Goal: Task Accomplishment & Management: Manage account settings

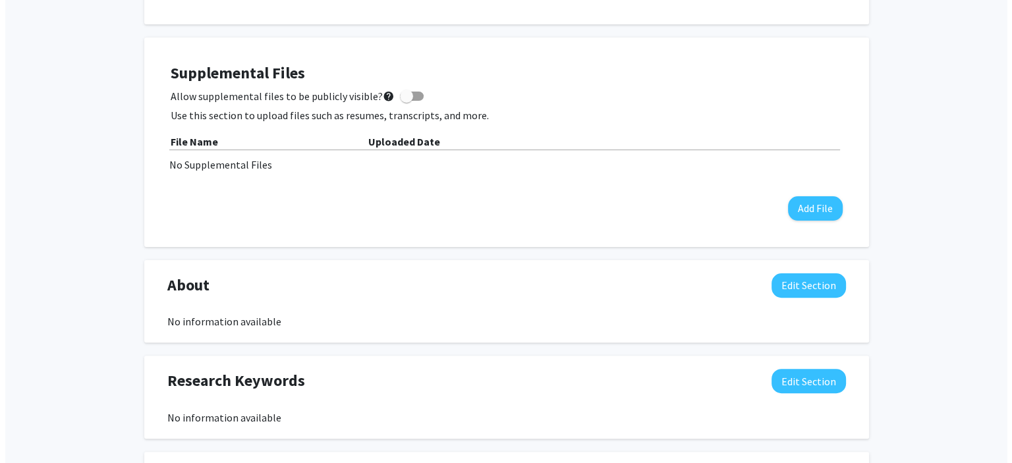
scroll to position [329, 0]
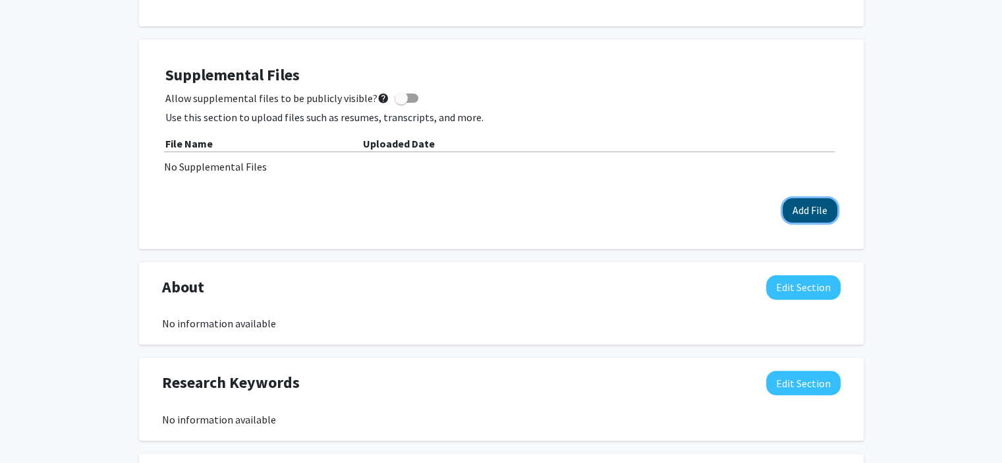
click at [806, 205] on button "Add File" at bounding box center [810, 210] width 55 height 24
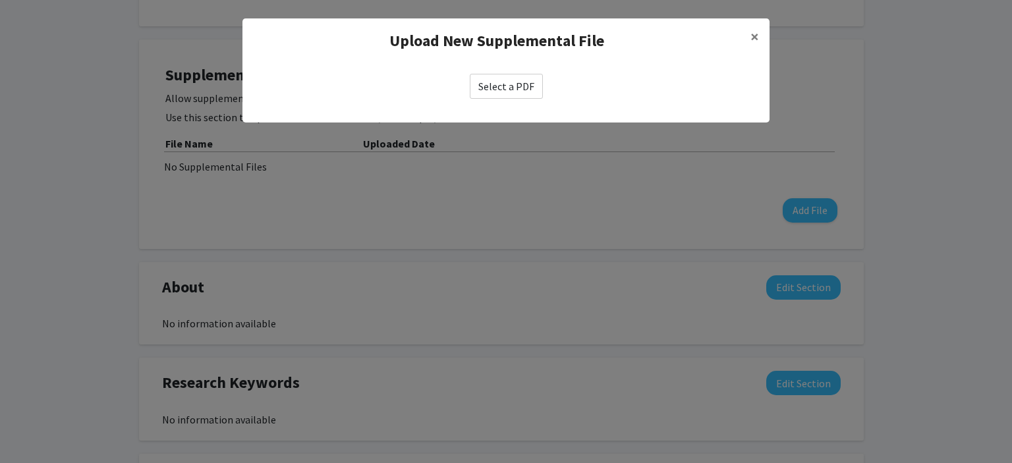
click at [521, 89] on label "Select a PDF" at bounding box center [506, 86] width 73 height 25
click at [0, 0] on input "Select a PDF" at bounding box center [0, 0] width 0 height 0
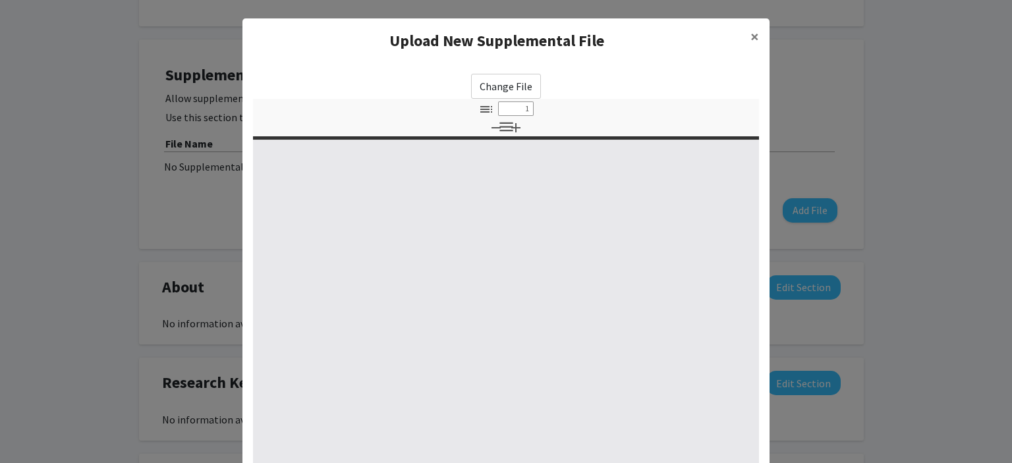
select select "custom"
type input "0"
select select "custom"
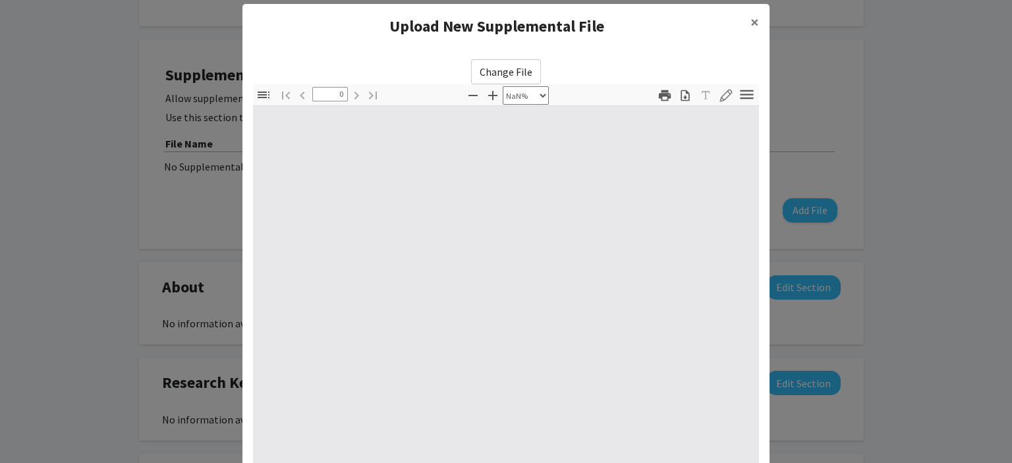
scroll to position [0, 0]
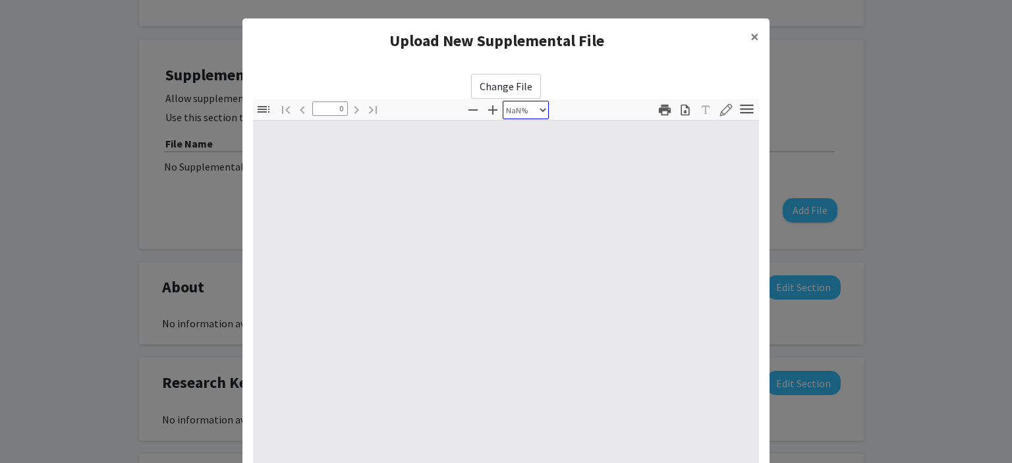
click at [510, 111] on select "自动缩放 实际大小 适合页面 适合页宽 50% 100% 125% 150% 200% 300% 400% NaN%" at bounding box center [526, 110] width 46 height 18
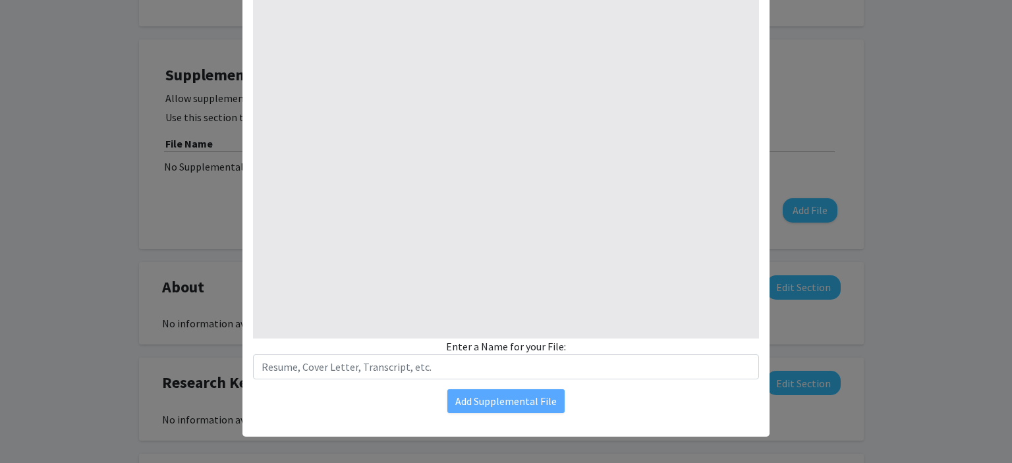
scroll to position [160, 0]
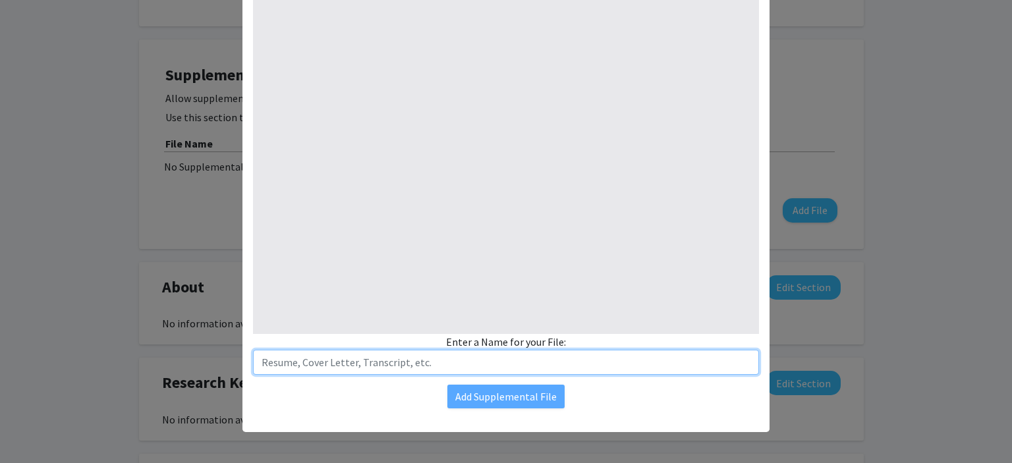
click at [545, 370] on input "text" at bounding box center [506, 362] width 506 height 25
type input "[PERSON_NAME] - CV"
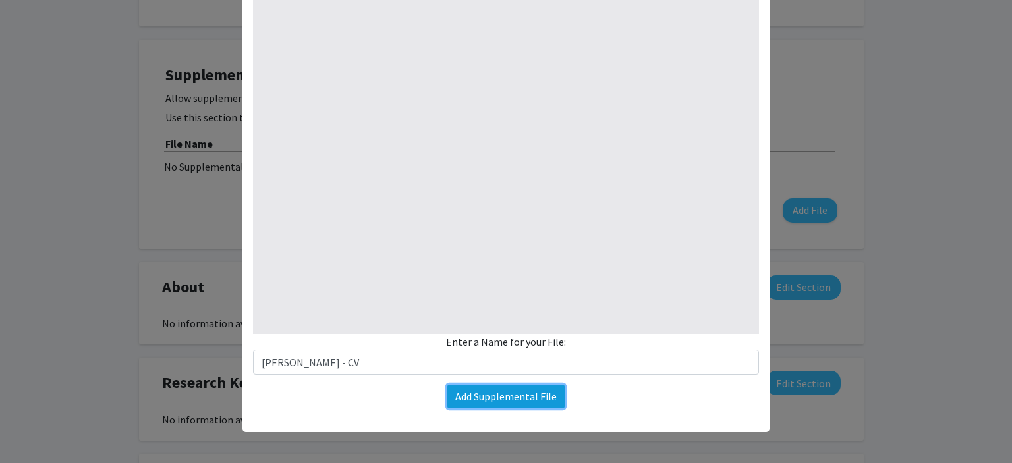
click at [545, 401] on button "Add Supplemental File" at bounding box center [505, 397] width 117 height 24
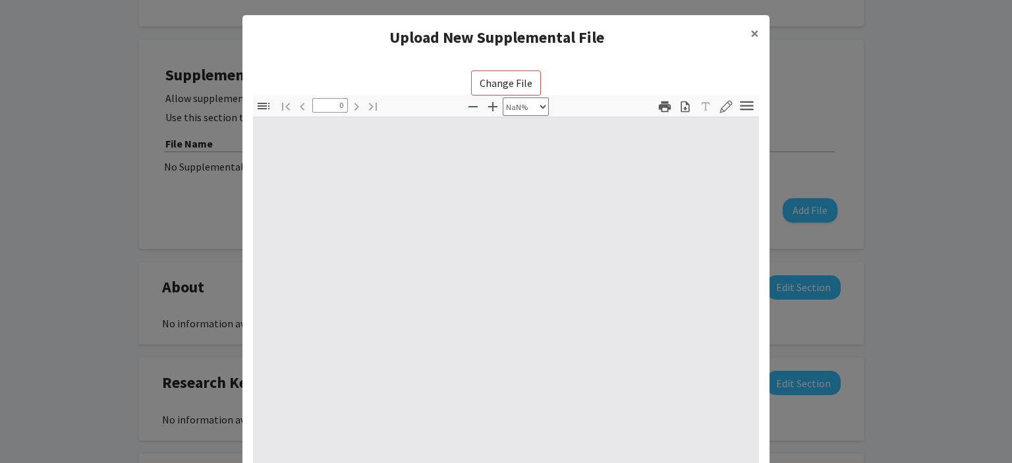
scroll to position [0, 0]
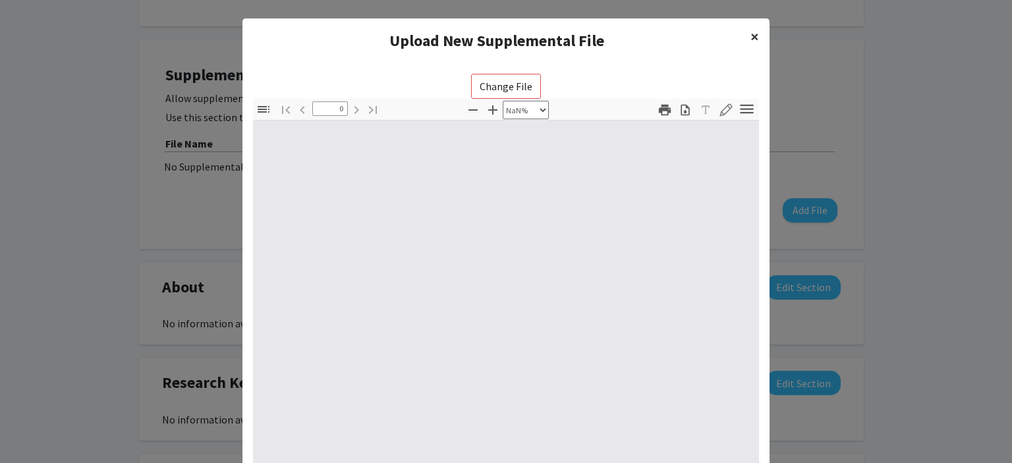
click at [742, 42] on button "×" at bounding box center [755, 36] width 30 height 37
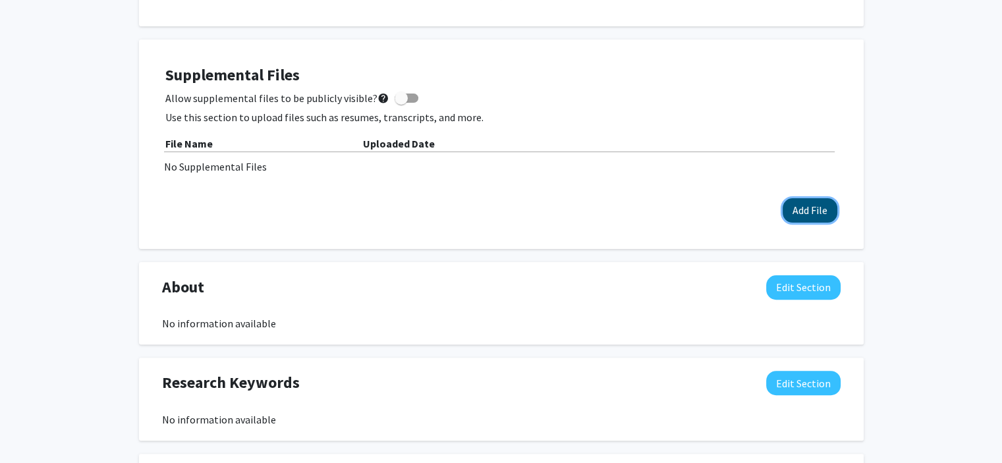
click at [819, 219] on button "Add File" at bounding box center [810, 210] width 55 height 24
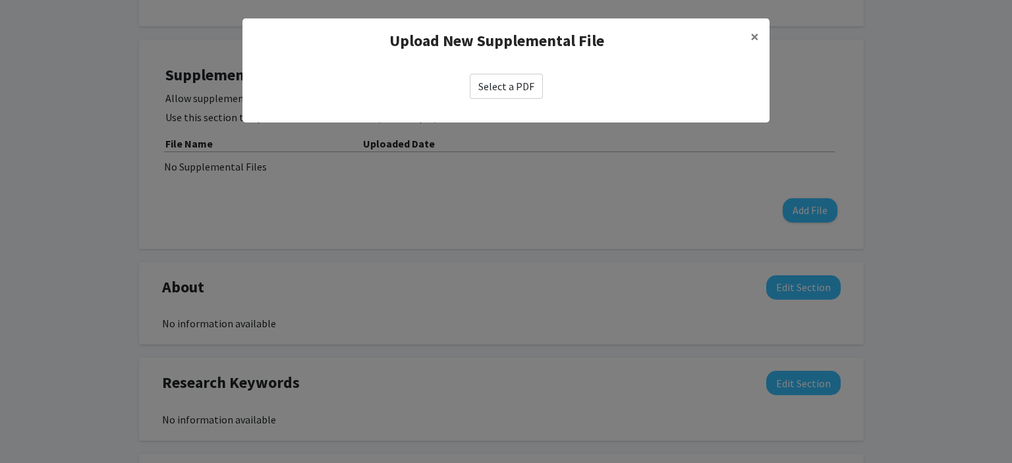
click at [488, 96] on label "Select a PDF" at bounding box center [506, 86] width 73 height 25
click at [0, 0] on input "Select a PDF" at bounding box center [0, 0] width 0 height 0
select select "custom"
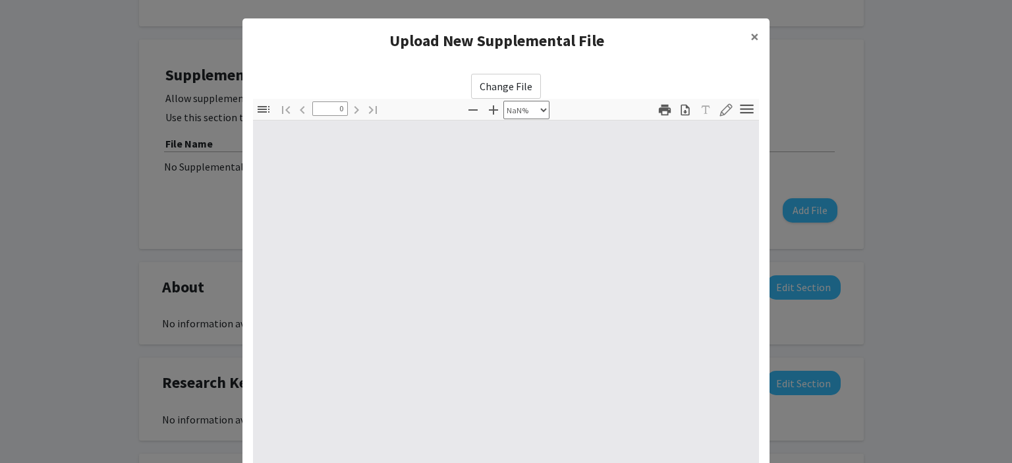
type input "1"
select select "auto"
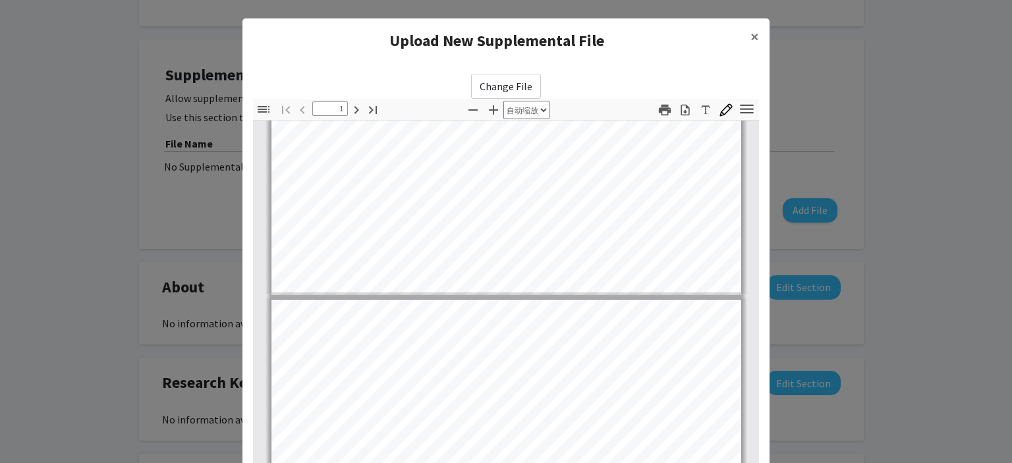
type input "2"
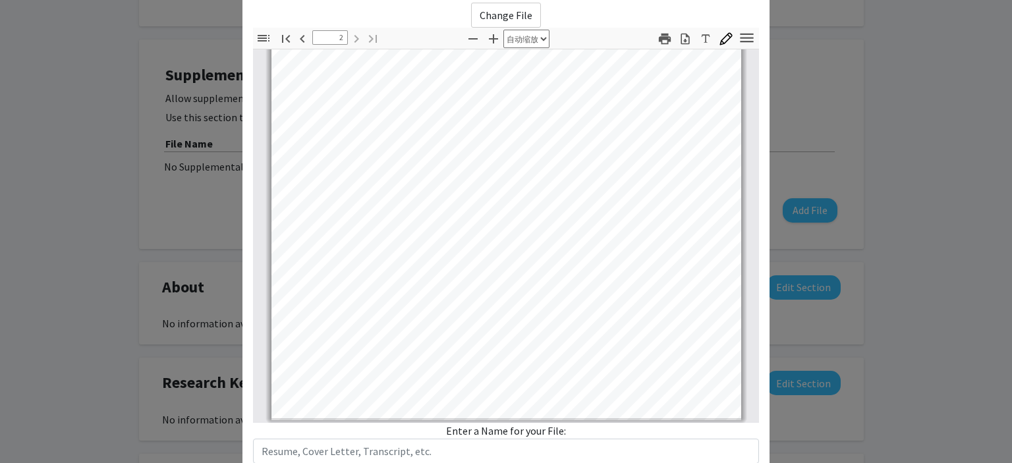
scroll to position [160, 0]
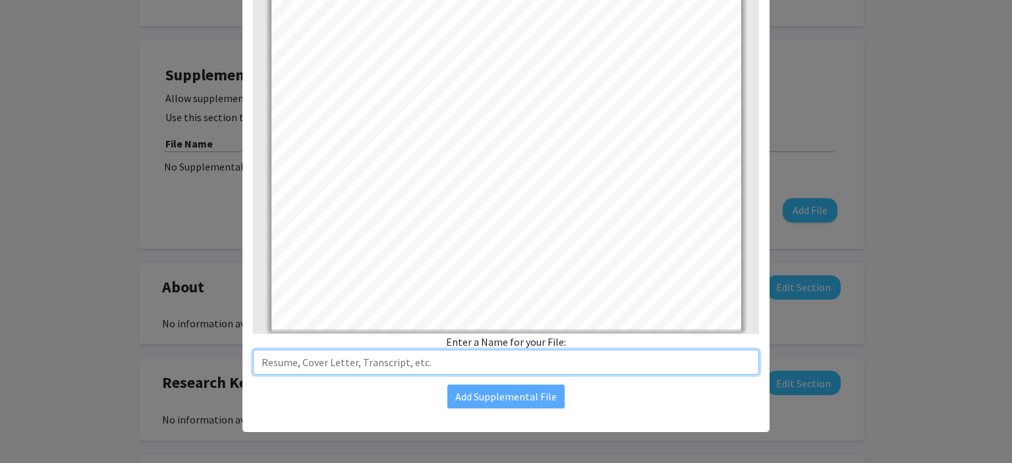
click at [493, 358] on input "text" at bounding box center [506, 362] width 506 height 25
type input "[PERSON_NAME] - CV"
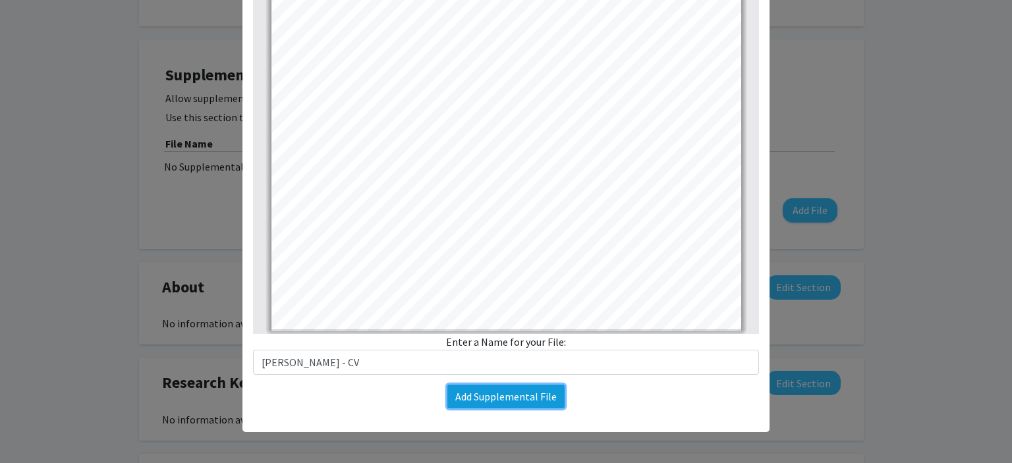
click at [486, 401] on button "Add Supplemental File" at bounding box center [505, 397] width 117 height 24
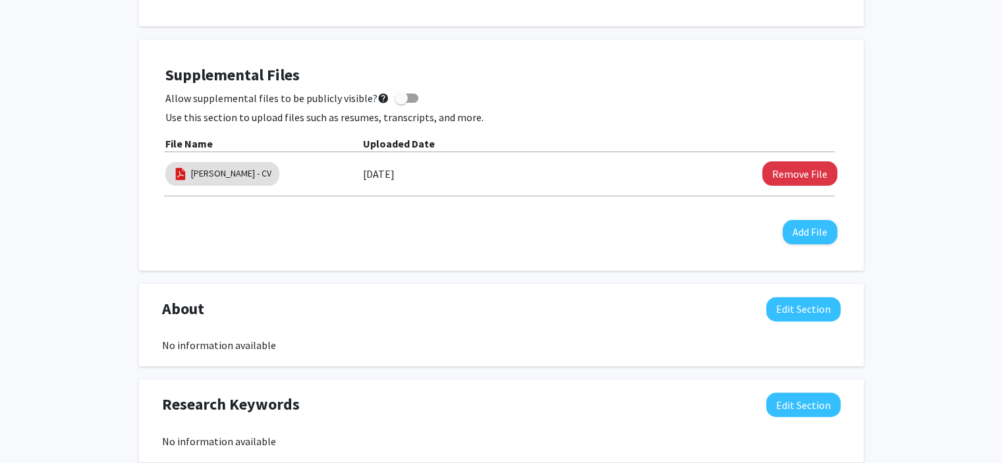
click at [801, 217] on div "Supplemental Files Allow supplemental files to be publicly visible? help Use th…" at bounding box center [501, 155] width 672 height 179
click at [798, 229] on button "Add File" at bounding box center [810, 232] width 55 height 24
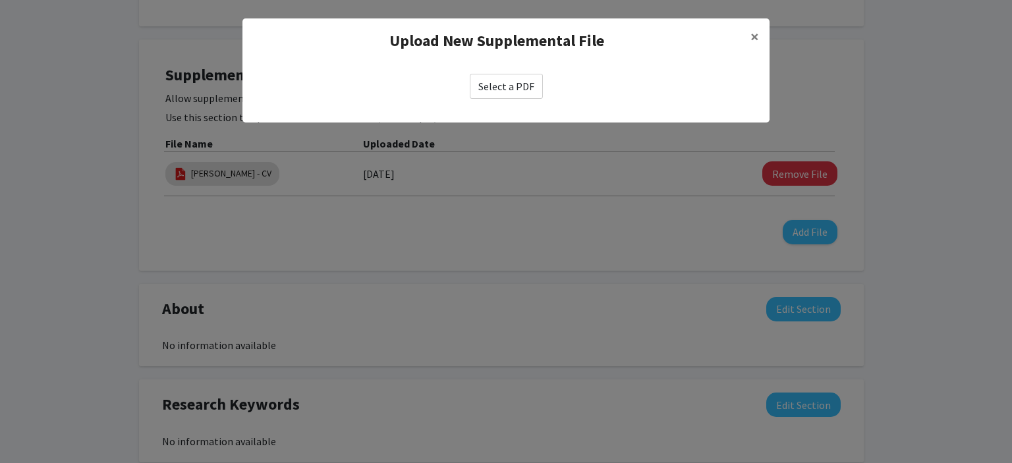
click at [478, 84] on label "Select a PDF" at bounding box center [506, 86] width 73 height 25
click at [0, 0] on input "Select a PDF" at bounding box center [0, 0] width 0 height 0
select select "custom"
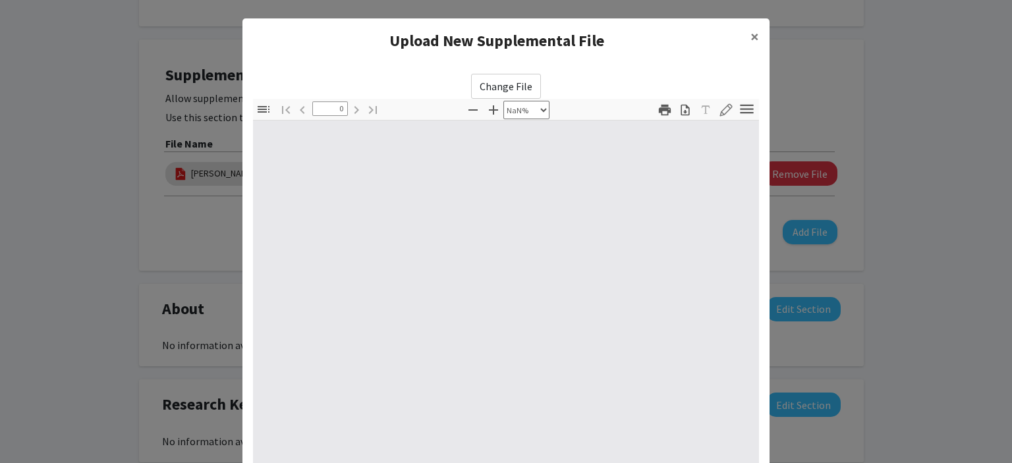
type input "1"
select select "auto"
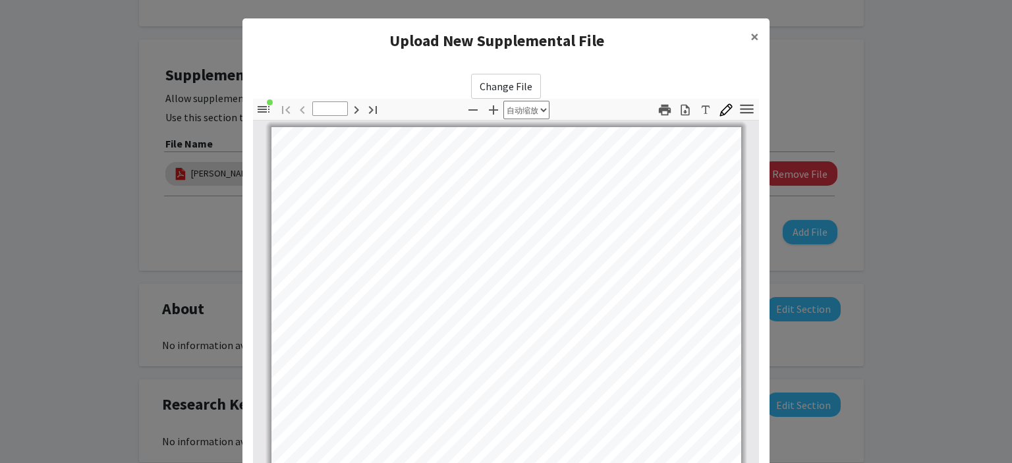
scroll to position [0, 8]
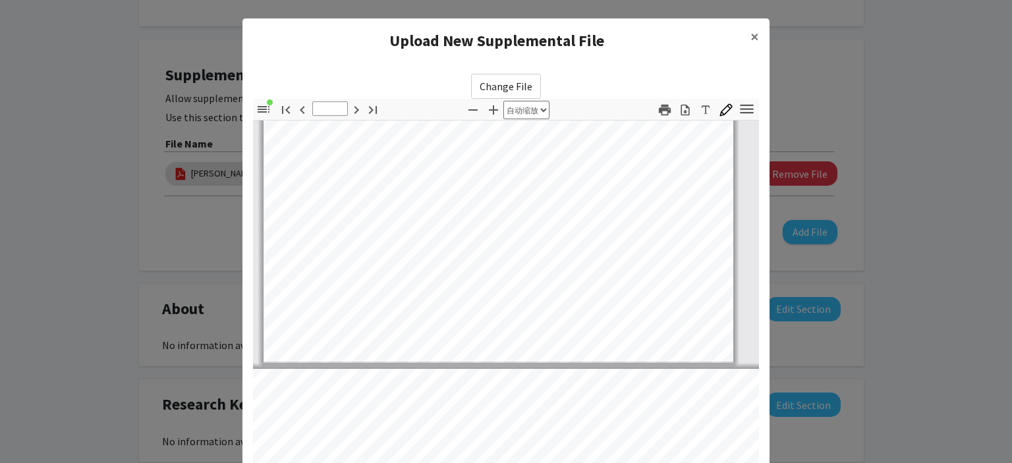
type input "1"
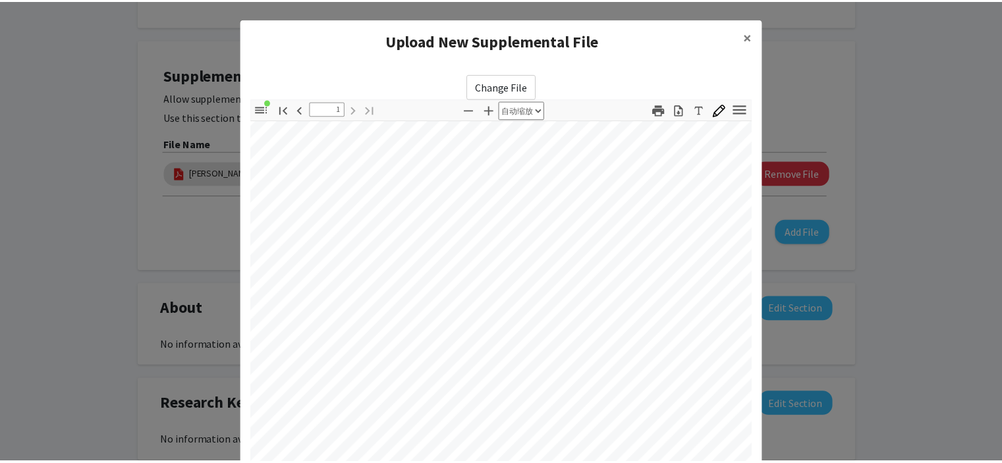
scroll to position [160, 0]
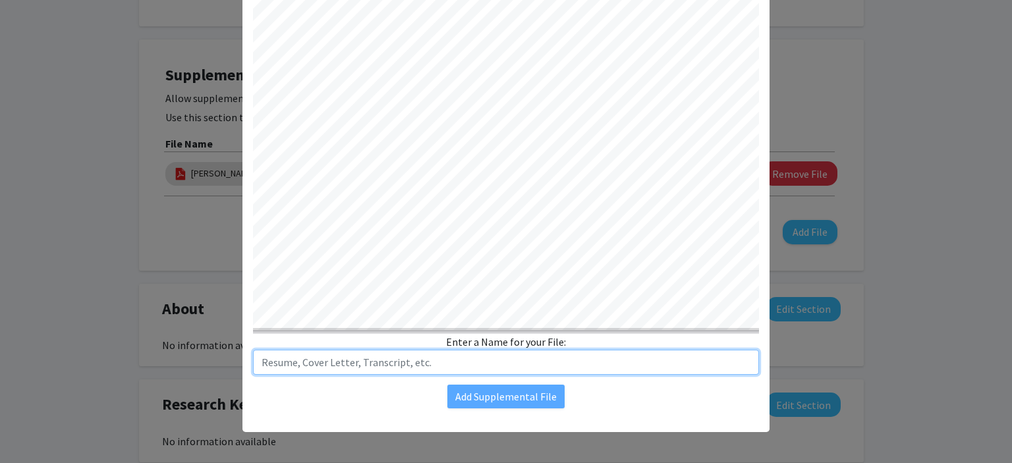
click at [475, 358] on input "text" at bounding box center [506, 362] width 506 height 25
type input "Undergraduate Transcript"
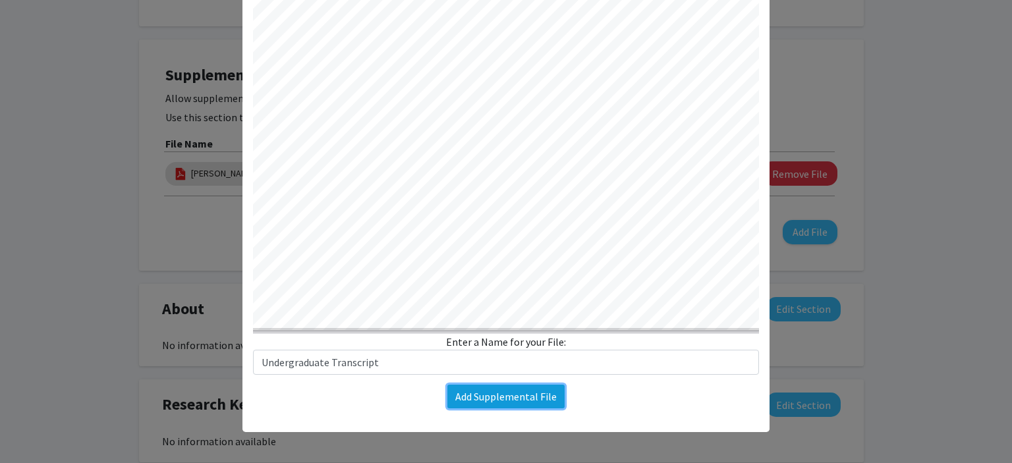
click at [470, 392] on button "Add Supplemental File" at bounding box center [505, 397] width 117 height 24
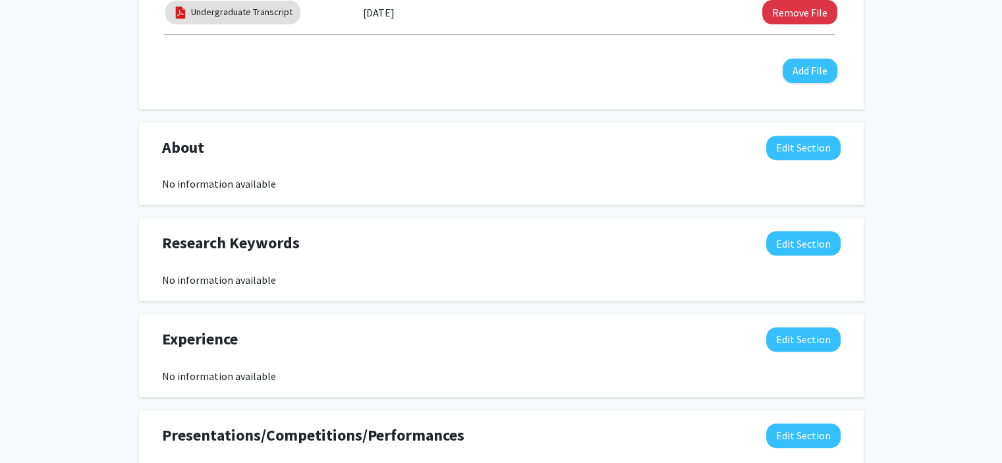
scroll to position [574, 0]
